Goal: Task Accomplishment & Management: Manage account settings

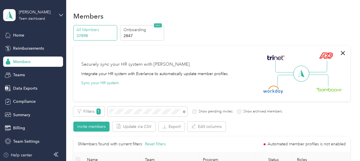
scroll to position [86, 0]
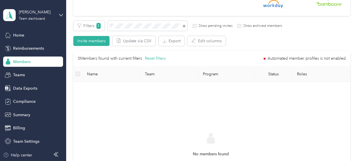
click at [18, 63] on span "Members" at bounding box center [21, 62] width 17 height 6
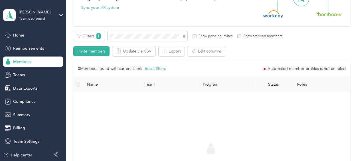
scroll to position [29, 0]
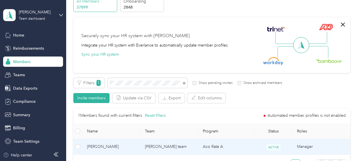
click at [133, 146] on span "[PERSON_NAME]" at bounding box center [111, 147] width 49 height 6
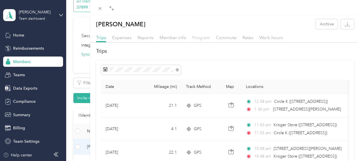
click at [198, 38] on span "Program" at bounding box center [201, 37] width 18 height 5
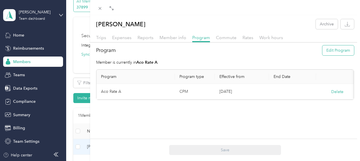
click at [331, 54] on button "Edit Program" at bounding box center [339, 50] width 32 height 10
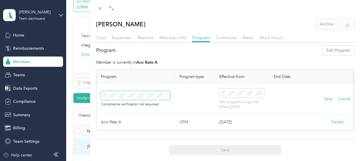
click at [165, 96] on span at bounding box center [166, 96] width 5 height 4
click at [132, 25] on span "Aco Rate (CPM)" at bounding box center [119, 25] width 28 height 5
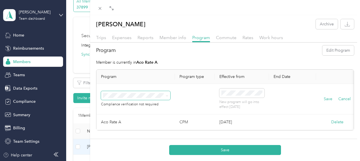
scroll to position [2, 0]
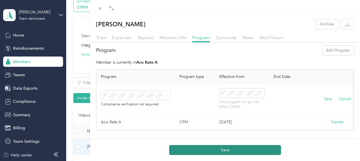
click at [229, 150] on button "Save" at bounding box center [225, 150] width 112 height 10
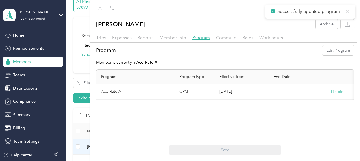
scroll to position [0, 0]
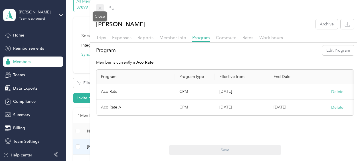
click at [102, 7] on icon at bounding box center [100, 8] width 5 height 5
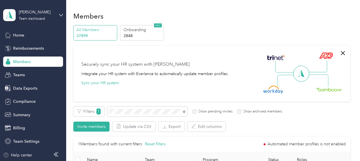
scroll to position [29, 0]
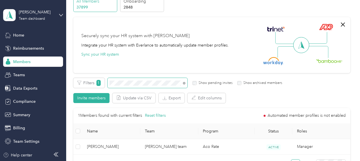
click at [108, 90] on div "Filters 1 Show pending invites Show archived members Invite members Update via …" at bounding box center [211, 90] width 277 height 25
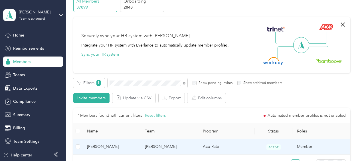
click at [130, 148] on span "[PERSON_NAME]" at bounding box center [111, 147] width 49 height 6
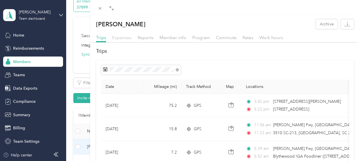
click at [122, 37] on span "Expenses" at bounding box center [121, 37] width 19 height 5
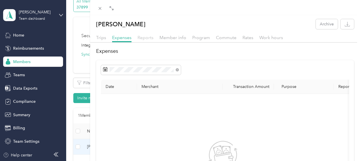
click at [143, 38] on span "Reports" at bounding box center [146, 37] width 16 height 5
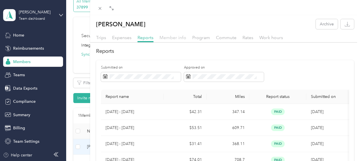
click at [165, 38] on span "Member info" at bounding box center [173, 37] width 27 height 5
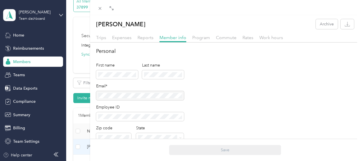
click at [29, 101] on div "[PERSON_NAME] Archive Trips Expenses Reports Member info Program Commute Rates …" at bounding box center [180, 80] width 360 height 161
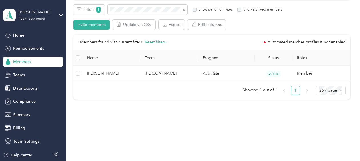
scroll to position [104, 0]
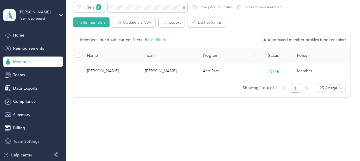
click at [24, 140] on span "Team Settings" at bounding box center [26, 141] width 26 height 6
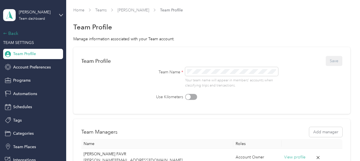
click at [14, 37] on div "Back" at bounding box center [31, 33] width 57 height 7
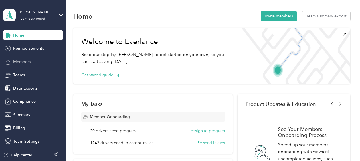
click at [25, 62] on span "Members" at bounding box center [21, 62] width 17 height 6
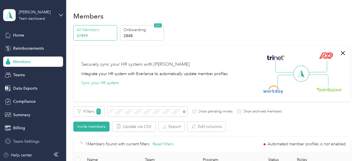
click at [25, 142] on span "Team Settings" at bounding box center [26, 141] width 26 height 6
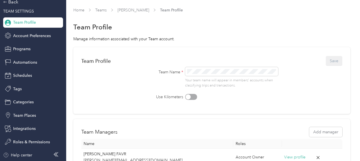
click at [25, 21] on span "Team Profile" at bounding box center [24, 22] width 23 height 6
click at [15, 5] on div "Back" at bounding box center [31, 2] width 57 height 7
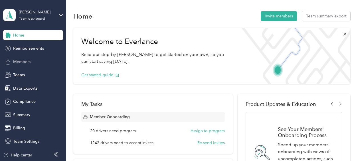
click at [21, 61] on span "Members" at bounding box center [21, 62] width 17 height 6
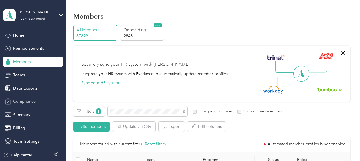
click at [26, 102] on span "Compliance" at bounding box center [24, 102] width 23 height 6
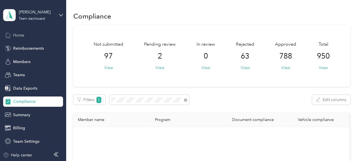
click at [20, 32] on span "Home" at bounding box center [18, 35] width 11 height 6
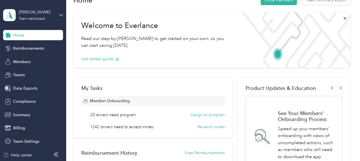
scroll to position [29, 0]
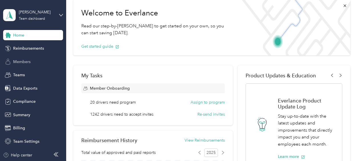
click at [25, 61] on span "Members" at bounding box center [21, 62] width 17 height 6
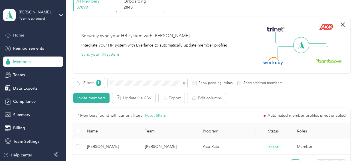
click at [23, 39] on div "Home" at bounding box center [33, 35] width 60 height 10
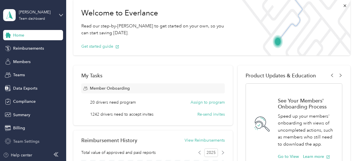
click at [14, 140] on span "Team Settings" at bounding box center [26, 141] width 26 height 6
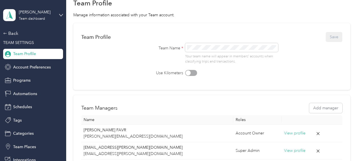
scroll to position [57, 0]
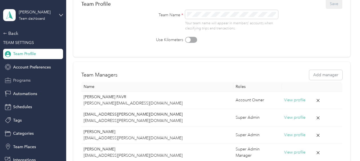
click at [21, 81] on span "Programs" at bounding box center [21, 80] width 17 height 6
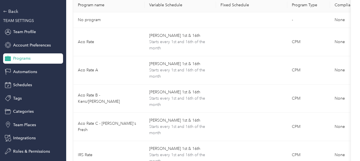
scroll to position [31, 0]
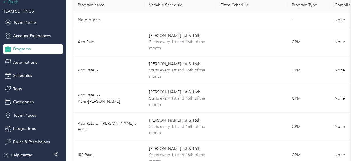
click at [14, 3] on div "Back" at bounding box center [31, 2] width 57 height 7
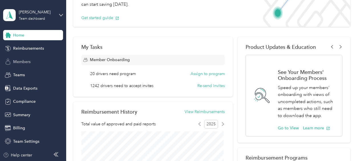
click at [21, 62] on span "Members" at bounding box center [21, 62] width 17 height 6
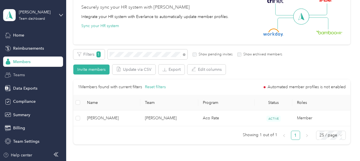
click at [25, 75] on div "Teams" at bounding box center [33, 75] width 60 height 10
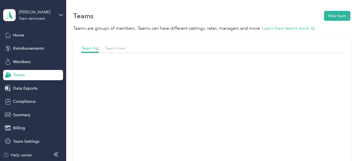
scroll to position [57, 0]
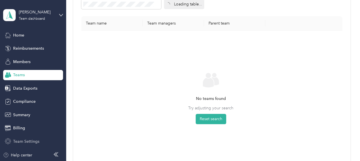
click at [30, 142] on span "Team Settings" at bounding box center [26, 141] width 26 height 6
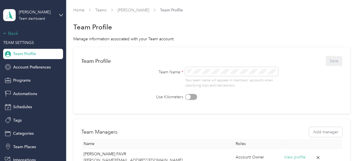
click at [10, 33] on div "Back" at bounding box center [31, 33] width 57 height 7
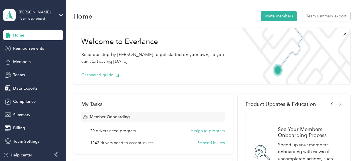
click at [23, 34] on span "Home" at bounding box center [18, 35] width 11 height 6
click at [29, 139] on span "Team Settings" at bounding box center [26, 141] width 26 height 6
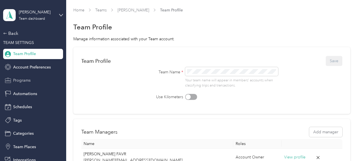
click at [24, 82] on span "Programs" at bounding box center [21, 80] width 17 height 6
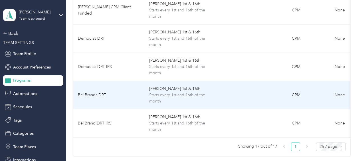
scroll to position [428, 0]
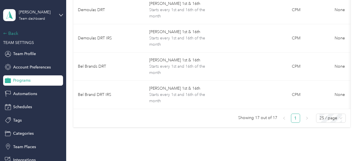
click at [10, 34] on div "Back" at bounding box center [31, 33] width 57 height 7
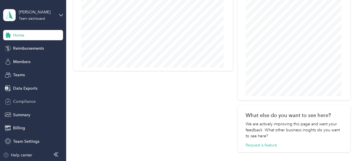
scroll to position [383, 0]
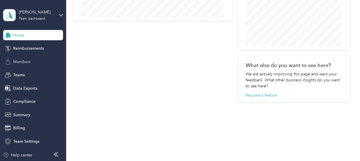
click at [25, 62] on span "Members" at bounding box center [21, 62] width 17 height 6
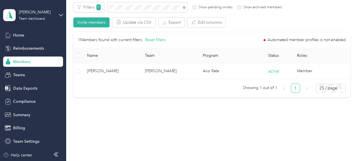
scroll to position [76, 0]
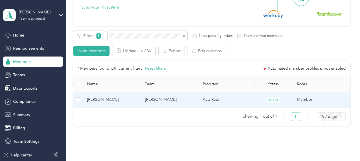
click at [127, 99] on span "[PERSON_NAME]" at bounding box center [111, 100] width 49 height 6
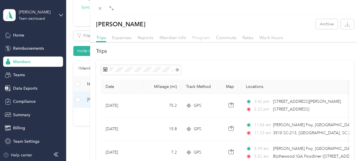
click at [199, 37] on span "Program" at bounding box center [201, 37] width 18 height 5
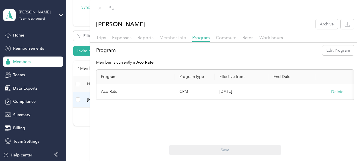
click at [173, 38] on span "Member info" at bounding box center [173, 37] width 27 height 5
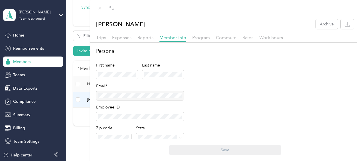
click at [252, 38] on span "Rates" at bounding box center [248, 37] width 11 height 5
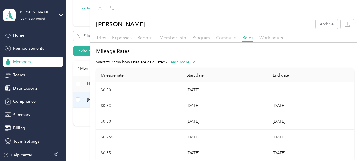
click at [224, 38] on span "Commute" at bounding box center [226, 37] width 21 height 5
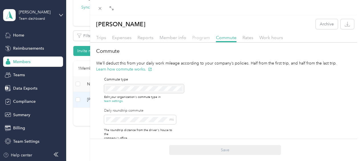
click at [201, 39] on span "Program" at bounding box center [201, 37] width 18 height 5
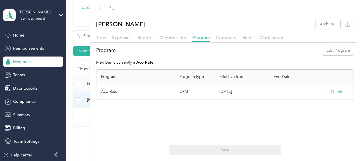
click at [103, 39] on span "Trips" at bounding box center [101, 37] width 10 height 5
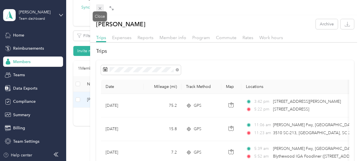
click at [100, 10] on icon at bounding box center [100, 8] width 5 height 5
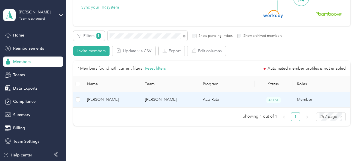
click at [152, 97] on td "[PERSON_NAME]" at bounding box center [169, 100] width 58 height 16
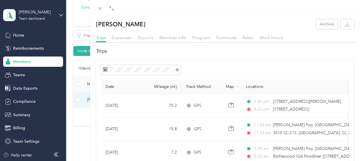
click at [151, 38] on span "Reports" at bounding box center [146, 37] width 16 height 5
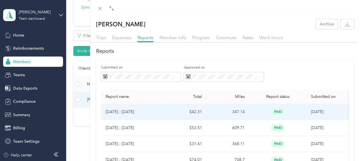
click at [164, 108] on td "$42.31" at bounding box center [185, 112] width 43 height 16
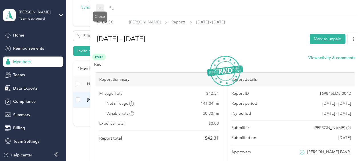
click at [100, 9] on icon at bounding box center [100, 8] width 5 height 5
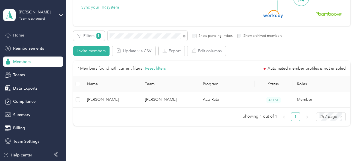
click at [22, 34] on span "Home" at bounding box center [18, 35] width 11 height 6
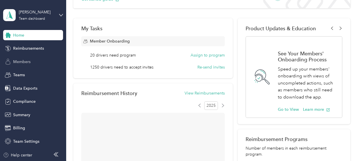
click at [26, 61] on span "Members" at bounding box center [21, 62] width 17 height 6
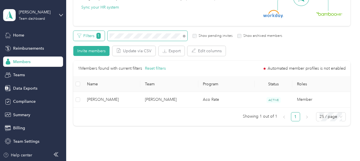
click at [97, 37] on div "Filters 1 Show pending invites Show archived members" at bounding box center [177, 36] width 209 height 10
click at [314, 46] on div "Filters Show pending invites Show archived members Invite members Update via CS…" at bounding box center [211, 43] width 277 height 25
click at [28, 47] on span "Reimbursements" at bounding box center [28, 48] width 31 height 6
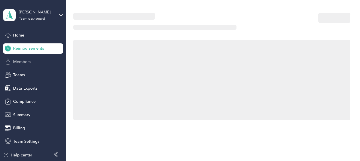
scroll to position [76, 0]
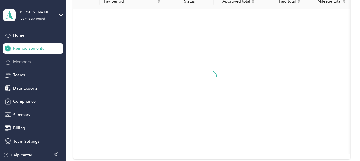
click at [21, 62] on span "Members" at bounding box center [21, 62] width 17 height 6
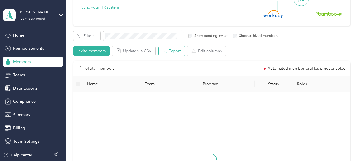
click at [172, 50] on button "Export" at bounding box center [172, 51] width 26 height 10
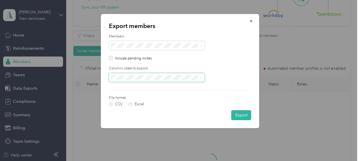
click at [200, 79] on icon at bounding box center [201, 78] width 3 height 3
click at [140, 97] on div "All columns" at bounding box center [157, 98] width 88 height 6
click at [240, 114] on button "Export" at bounding box center [242, 115] width 20 height 10
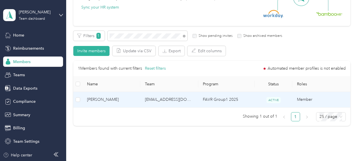
click at [134, 99] on span "[PERSON_NAME]" at bounding box center [111, 100] width 49 height 6
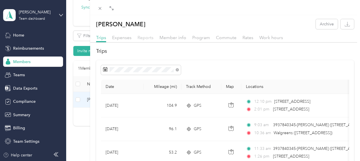
click at [149, 37] on span "Reports" at bounding box center [146, 37] width 16 height 5
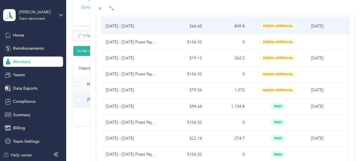
scroll to position [57, 0]
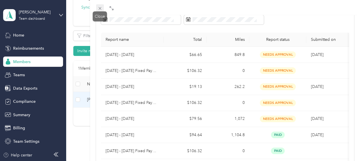
click at [100, 7] on icon at bounding box center [100, 8] width 5 height 5
